Goal: Task Accomplishment & Management: Manage account settings

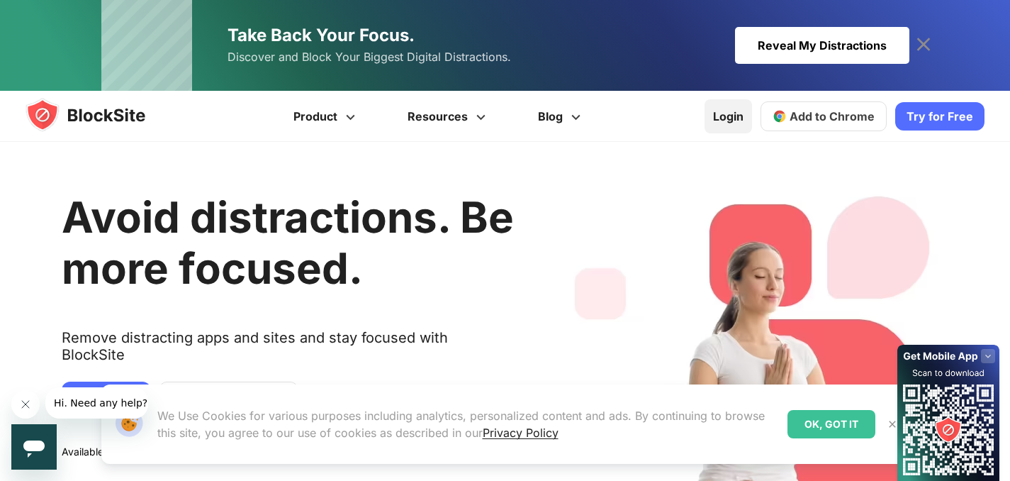
click at [737, 115] on link "Login" at bounding box center [729, 116] width 48 height 34
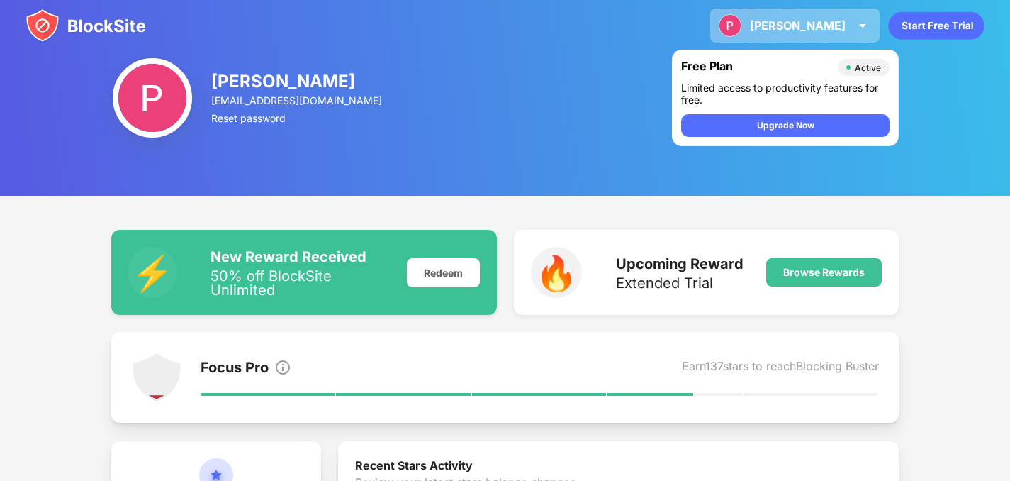
click at [820, 32] on div "Phương" at bounding box center [798, 25] width 96 height 14
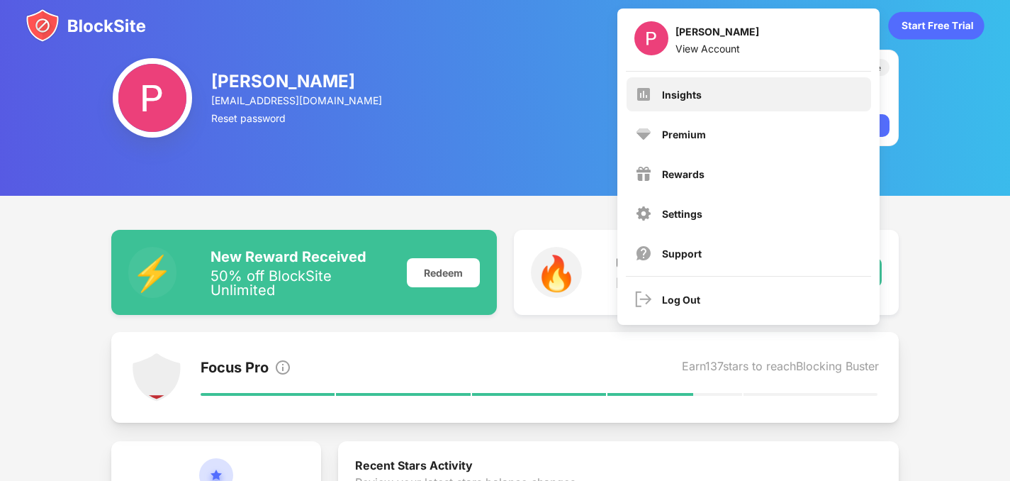
click at [757, 89] on div "Insights" at bounding box center [749, 94] width 245 height 34
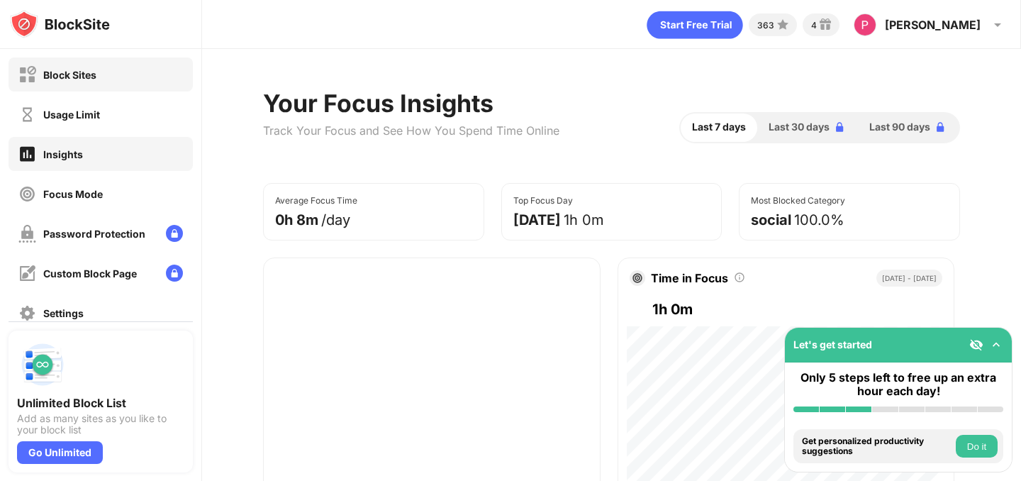
click at [126, 76] on div "Block Sites" at bounding box center [101, 74] width 184 height 34
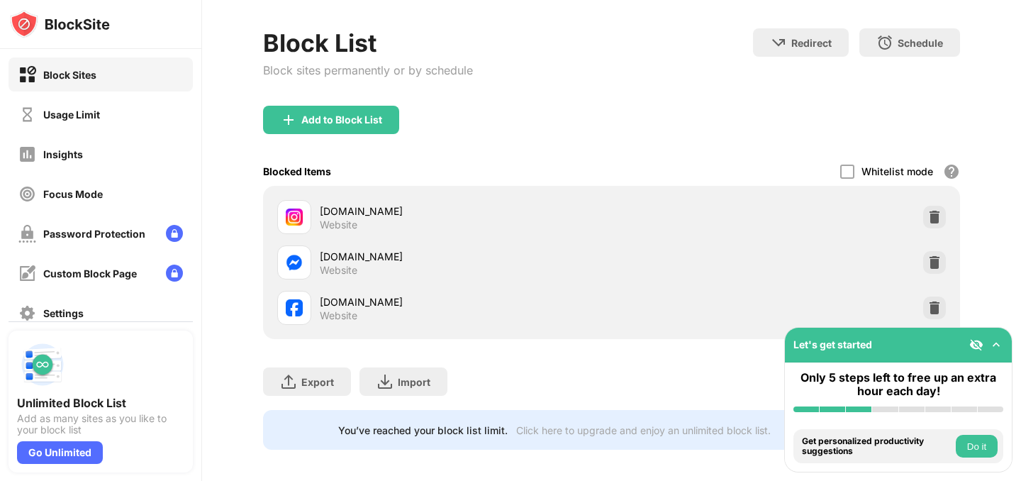
scroll to position [73, 0]
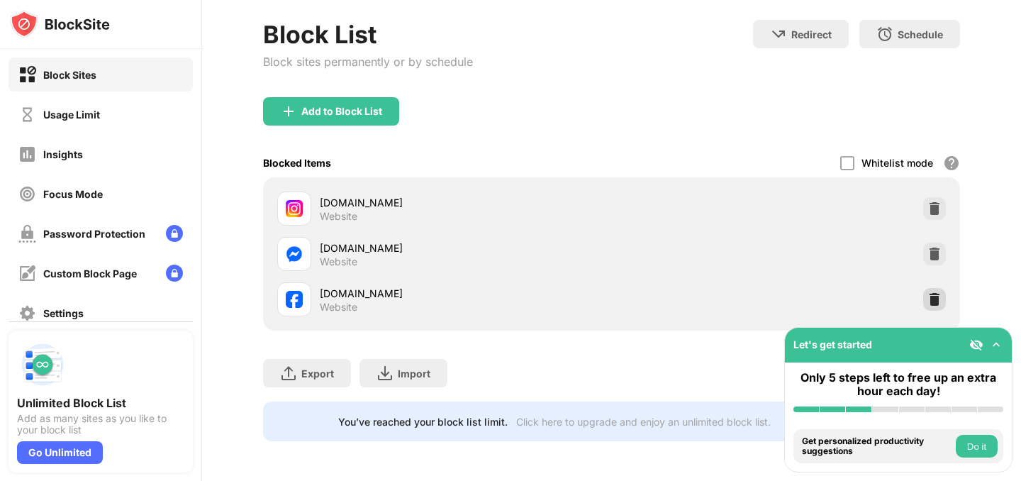
click at [928, 292] on img at bounding box center [935, 299] width 14 height 14
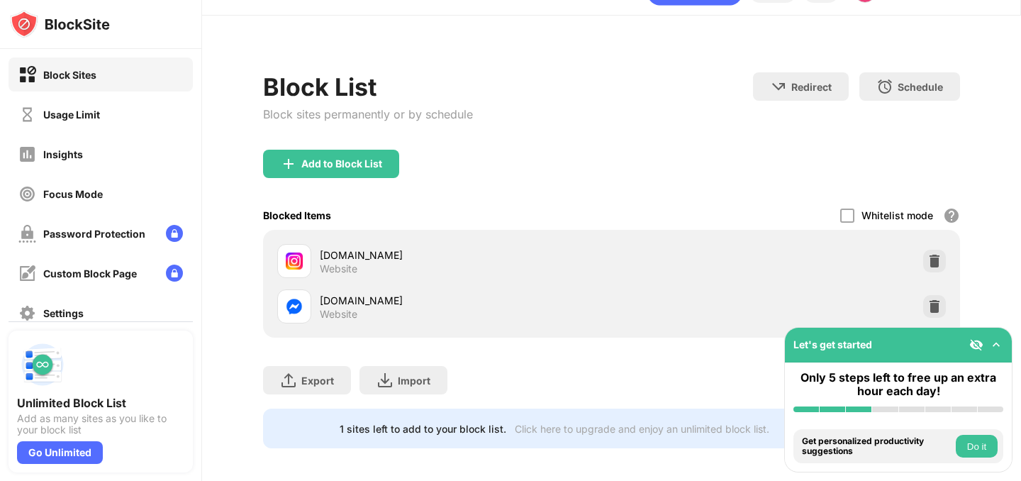
scroll to position [50, 0]
